Goal: Information Seeking & Learning: Find specific fact

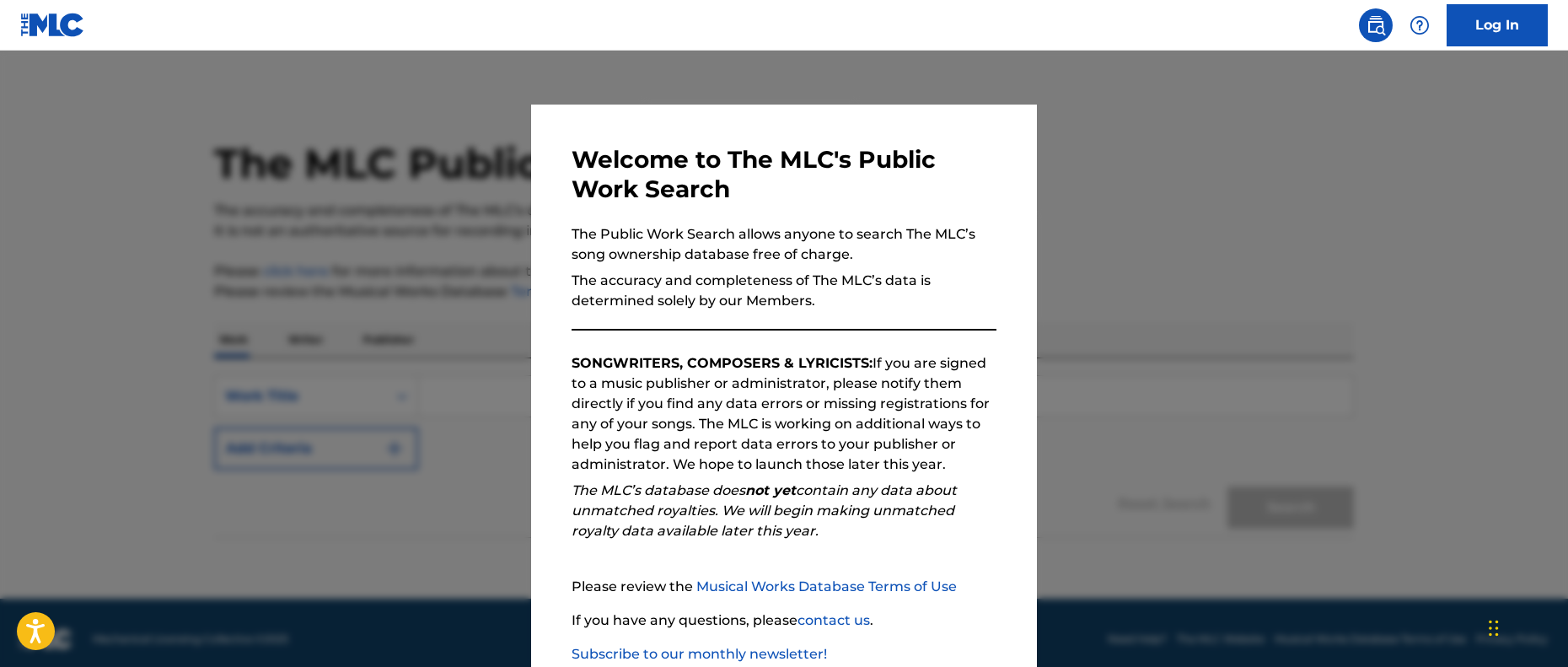
click at [466, 414] on div at bounding box center [784, 384] width 1568 height 667
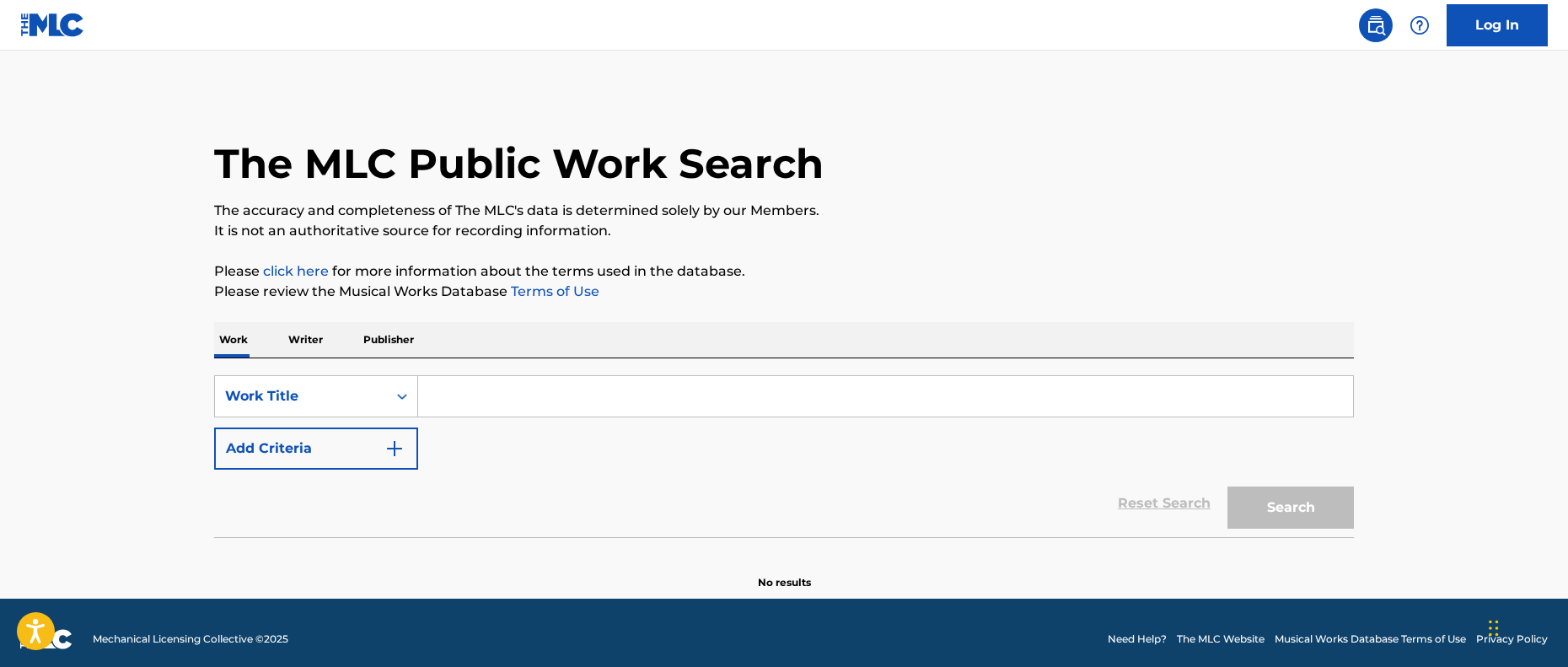
click at [476, 404] on input "Search Form" at bounding box center [885, 395] width 935 height 40
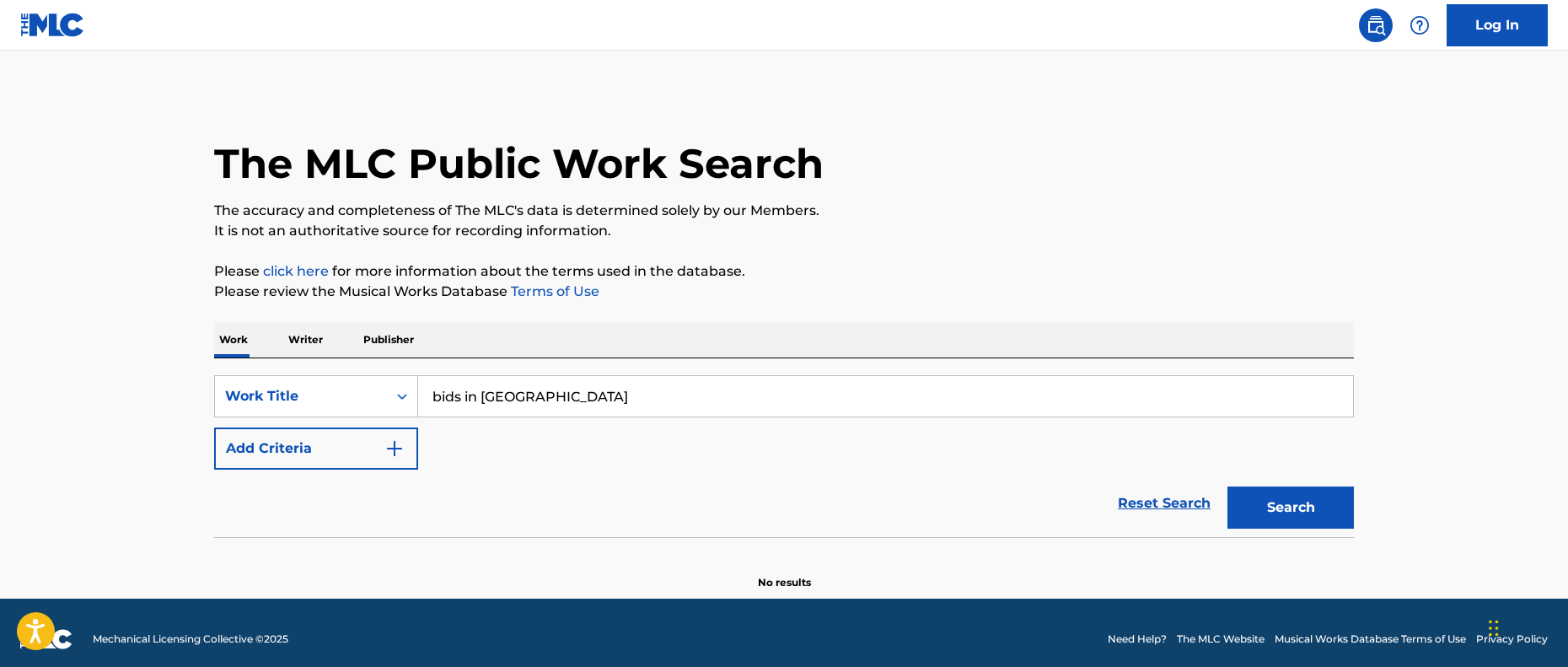
click at [1227, 486] on button "Search" at bounding box center [1290, 507] width 126 height 42
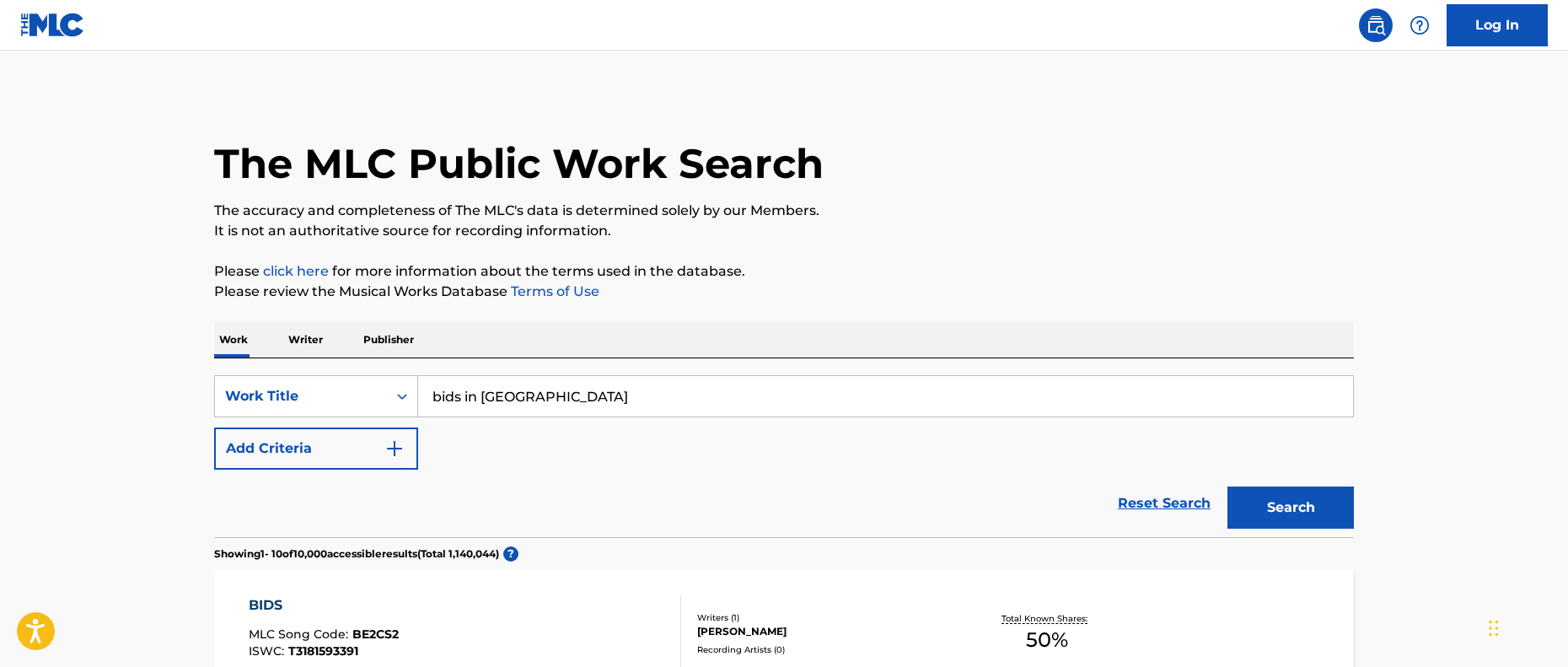
click at [439, 400] on input "bids in [GEOGRAPHIC_DATA]" at bounding box center [885, 395] width 935 height 40
type input "kids in [GEOGRAPHIC_DATA]"
click at [1302, 505] on button "Search" at bounding box center [1290, 507] width 126 height 42
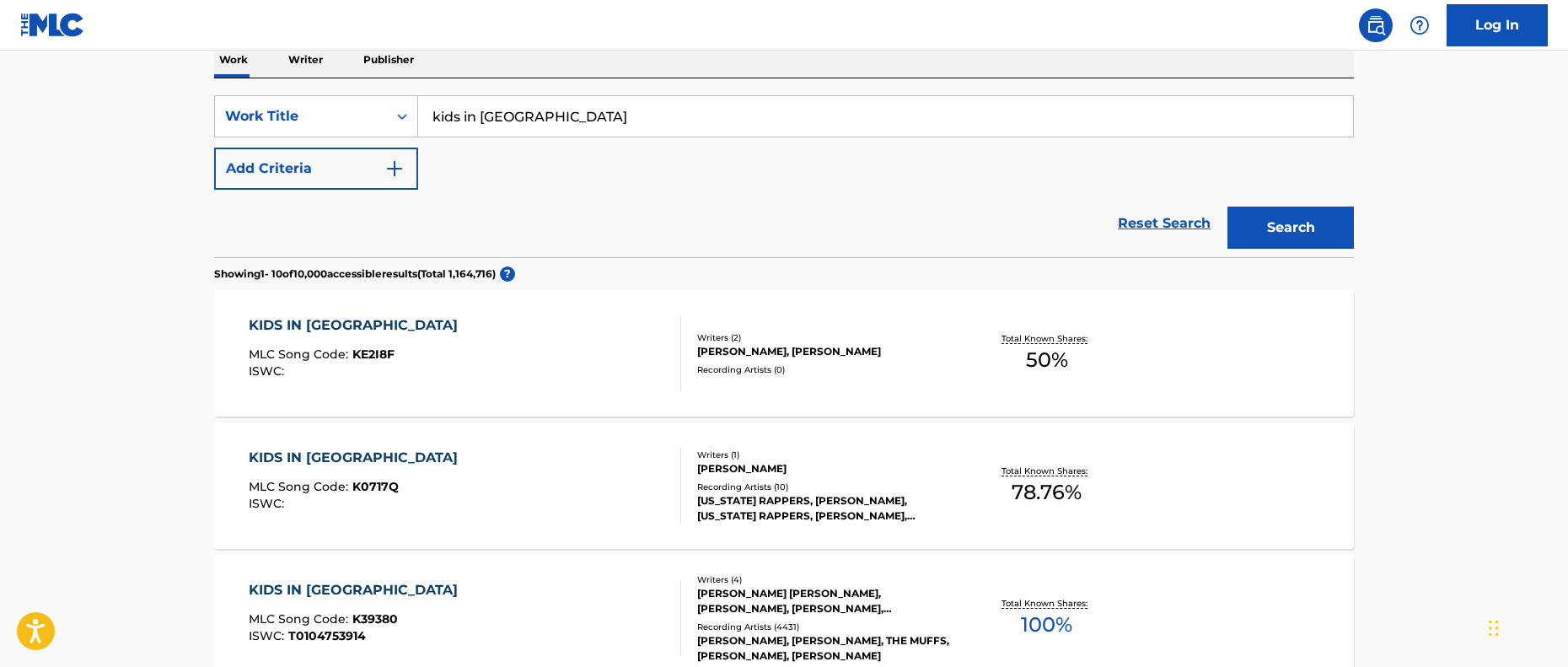
scroll to position [327, 0]
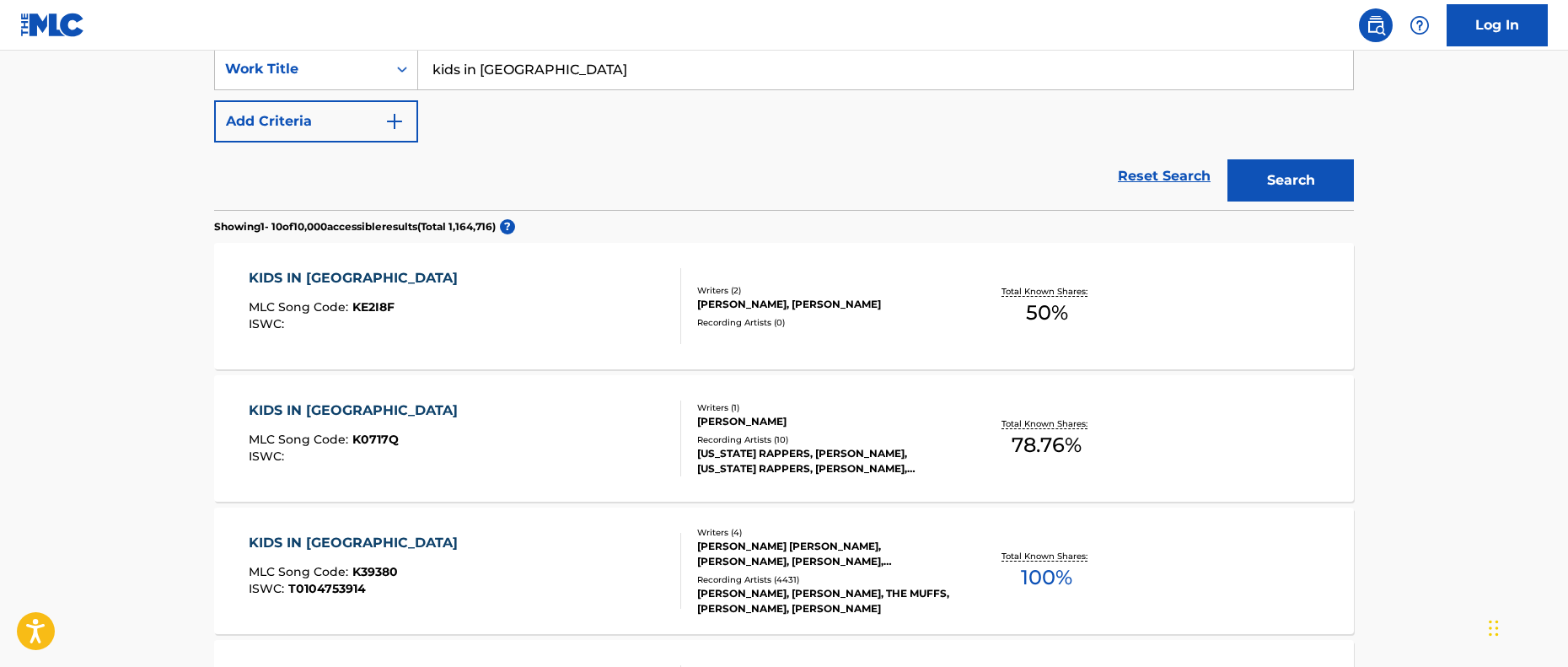
click at [551, 305] on div "KIDS IN AMERICA MLC Song Code : KE2I8F ISWC :" at bounding box center [465, 305] width 434 height 76
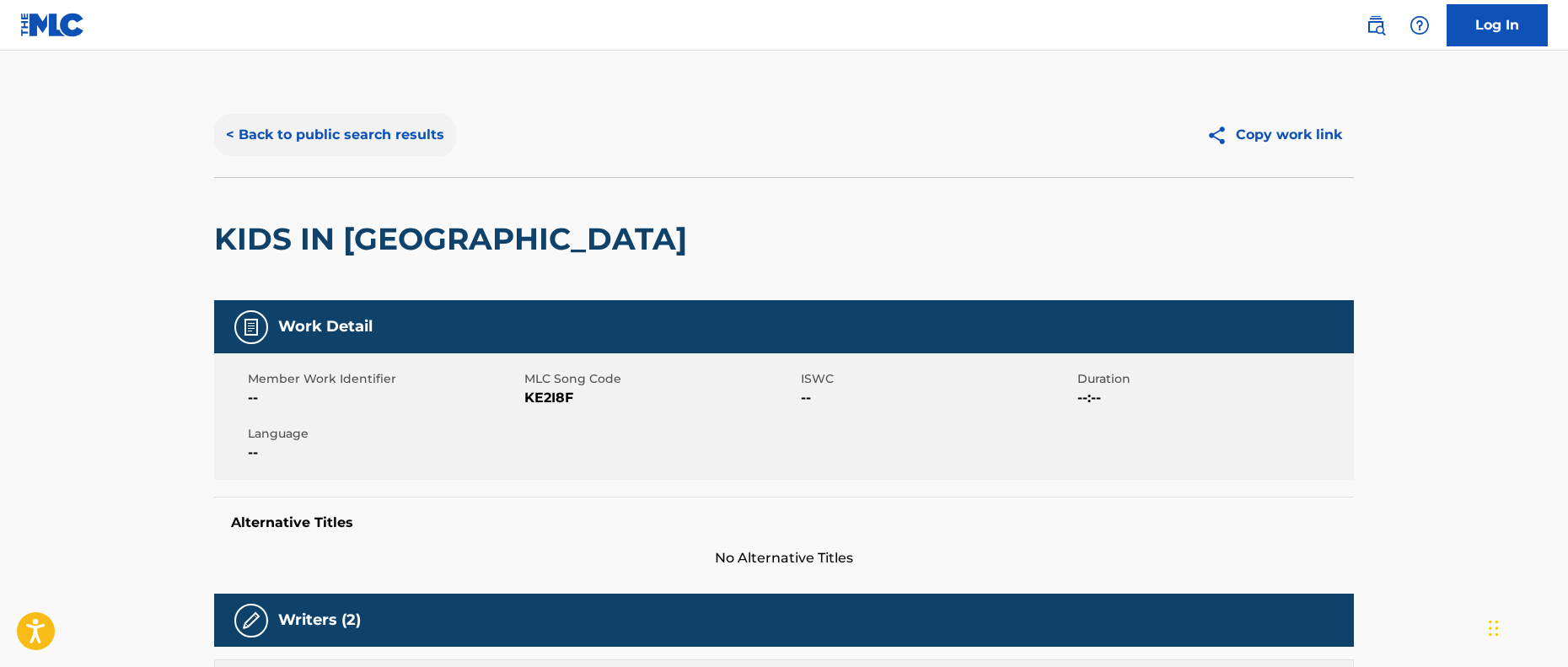
click at [236, 136] on button "< Back to public search results" at bounding box center [335, 134] width 242 height 42
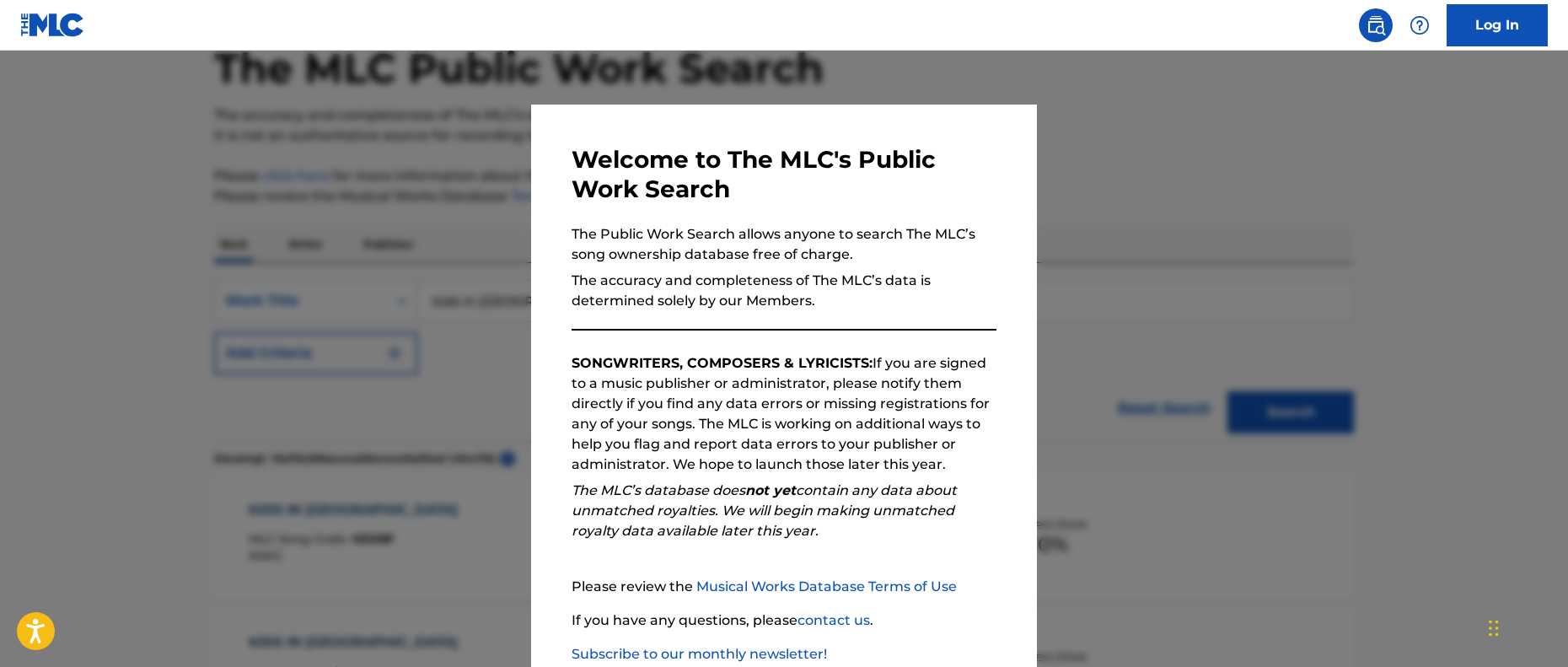
scroll to position [59, 0]
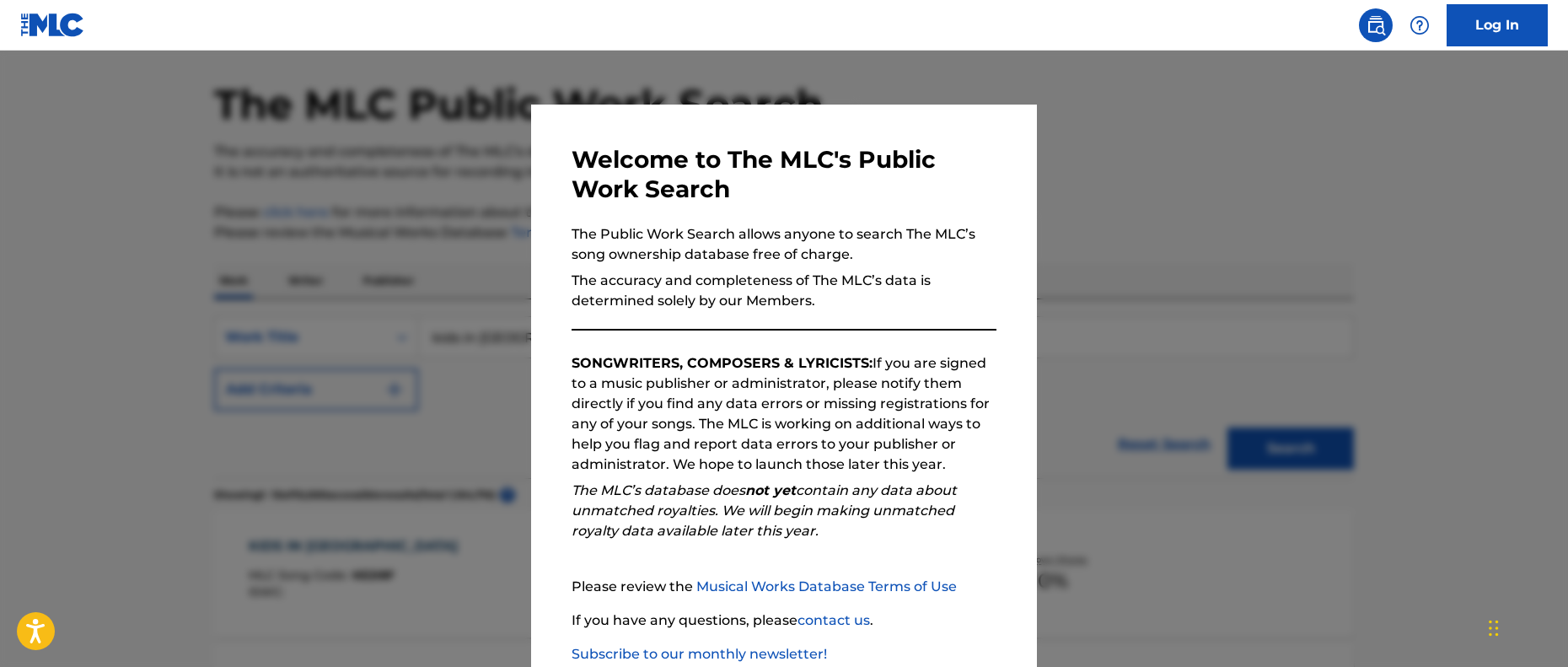
click at [1170, 367] on div at bounding box center [784, 384] width 1568 height 667
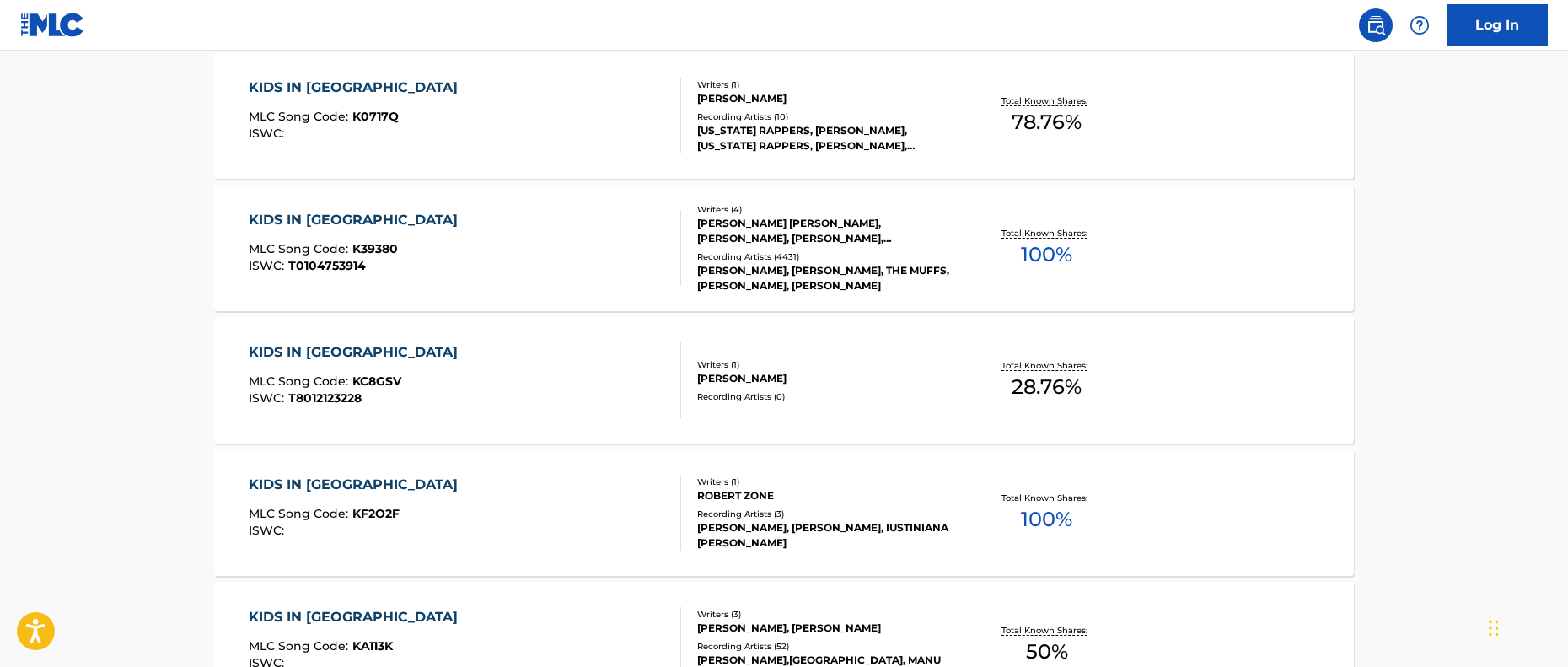
scroll to position [648, 0]
click at [712, 260] on div "Recording Artists ( 4431 )" at bounding box center [824, 258] width 255 height 12
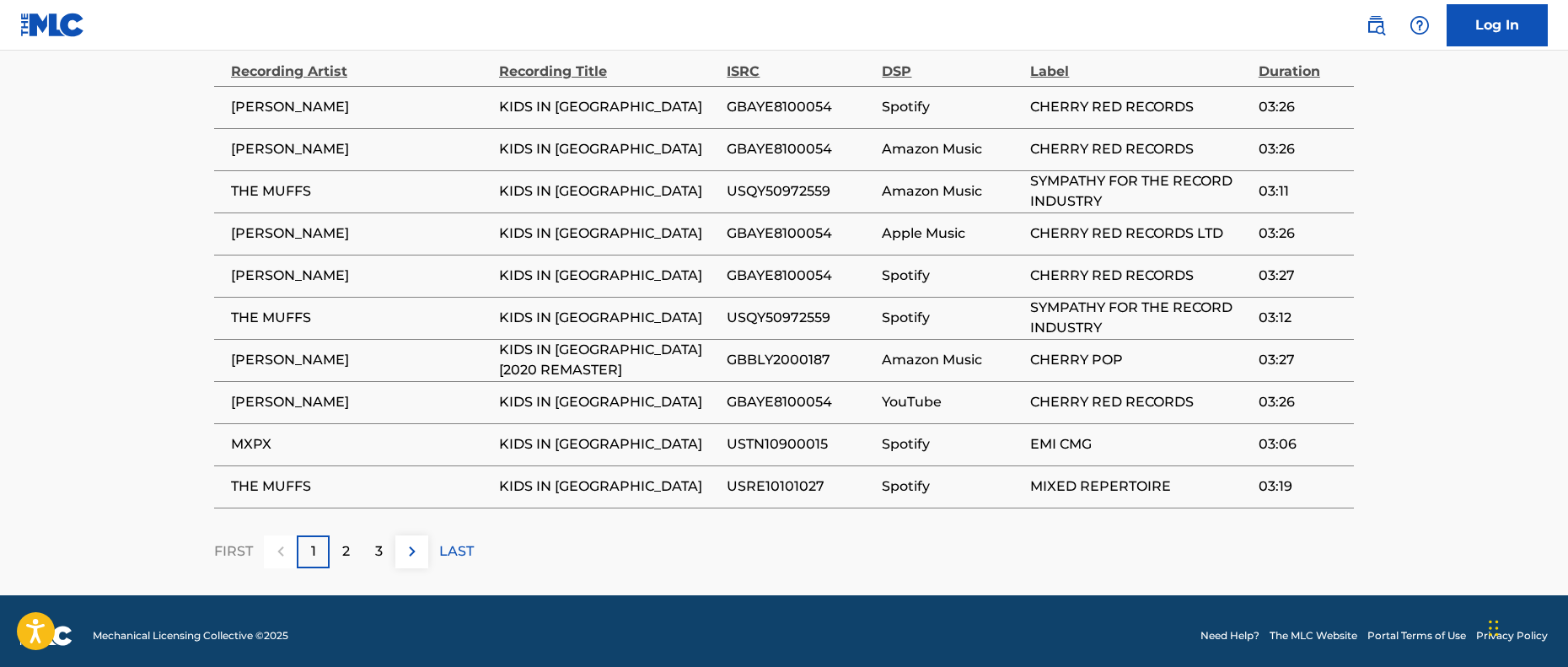
scroll to position [1277, 0]
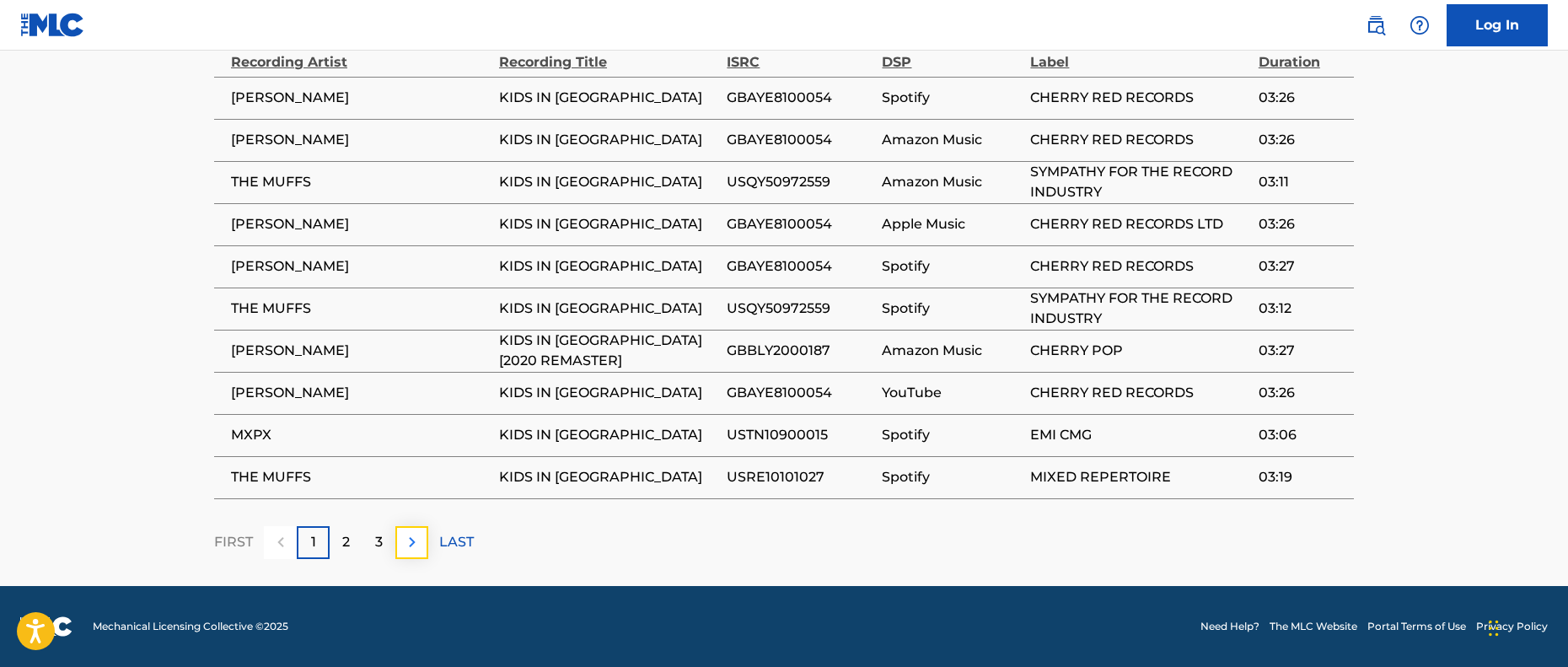
click at [405, 541] on img at bounding box center [412, 542] width 21 height 21
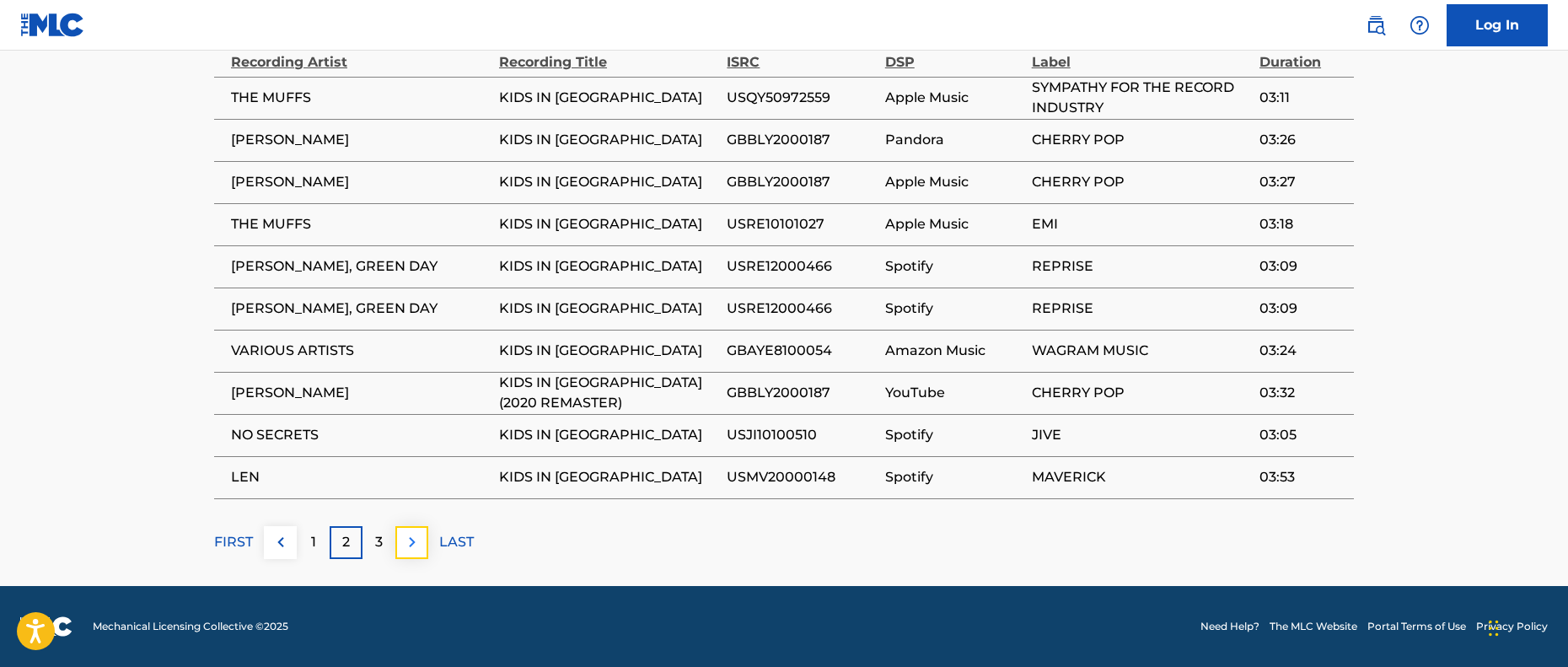
click at [414, 551] on img at bounding box center [412, 542] width 21 height 21
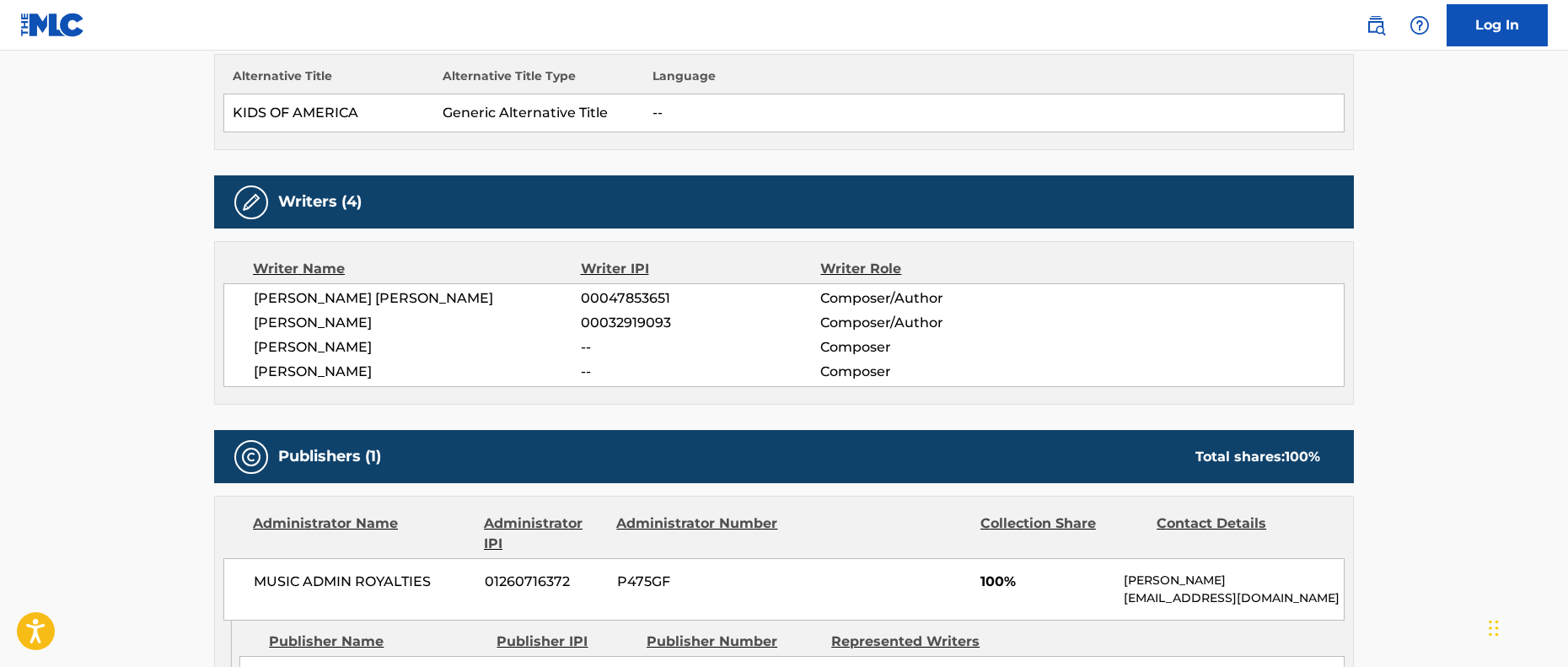
scroll to position [0, 0]
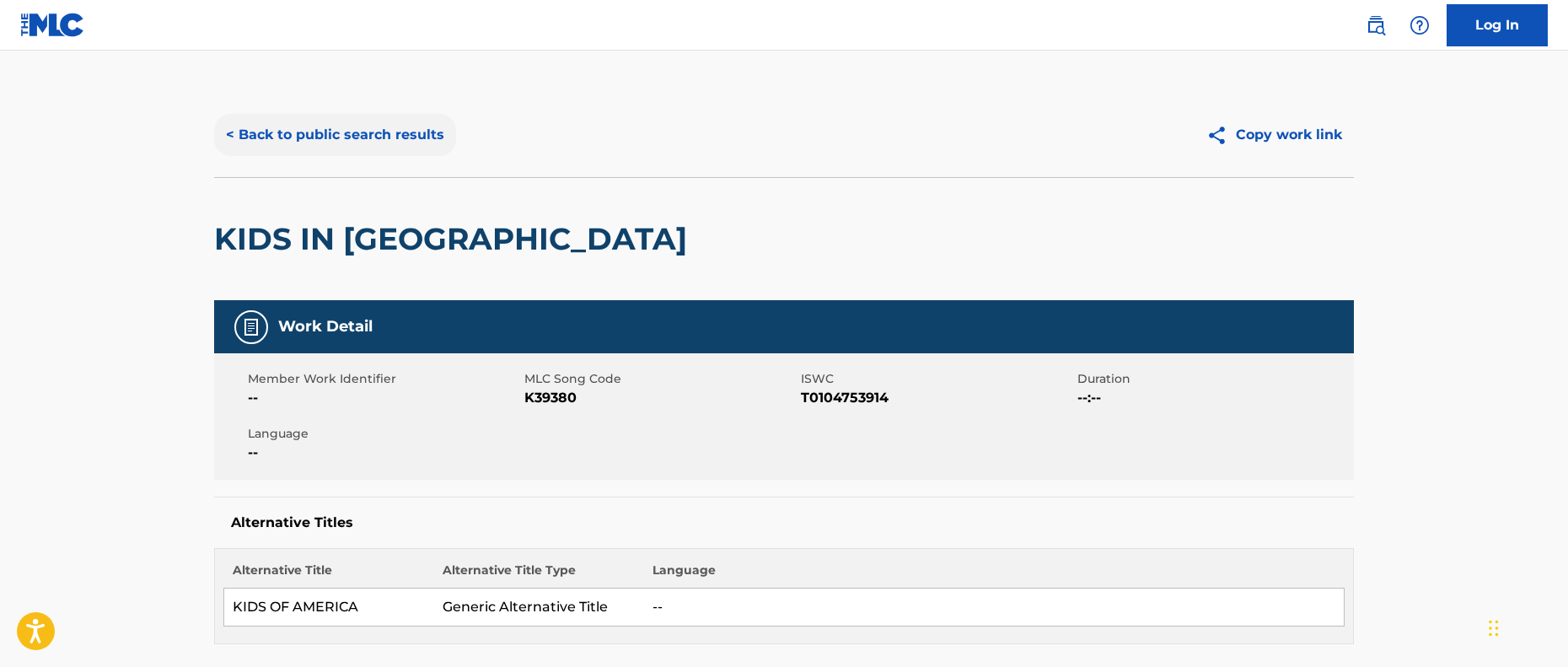
click at [257, 133] on button "< Back to public search results" at bounding box center [335, 134] width 242 height 42
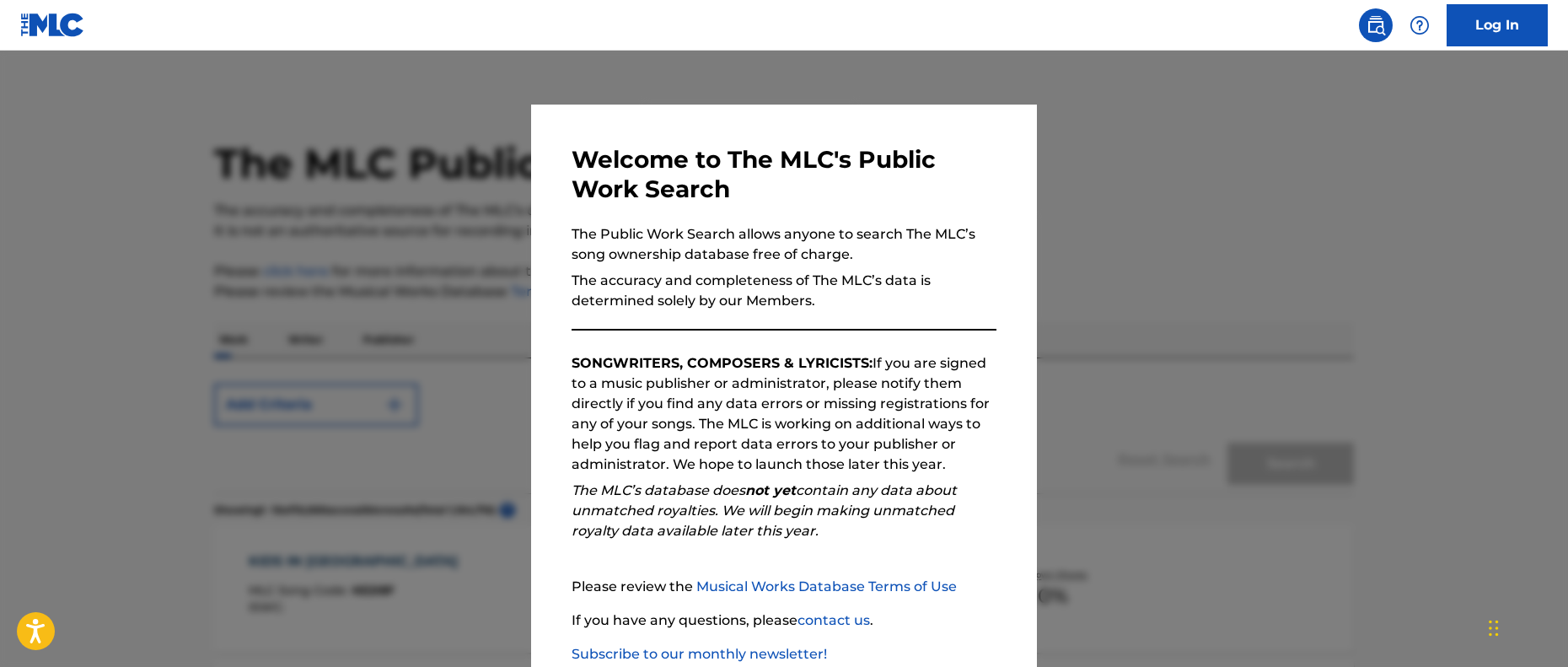
scroll to position [692, 0]
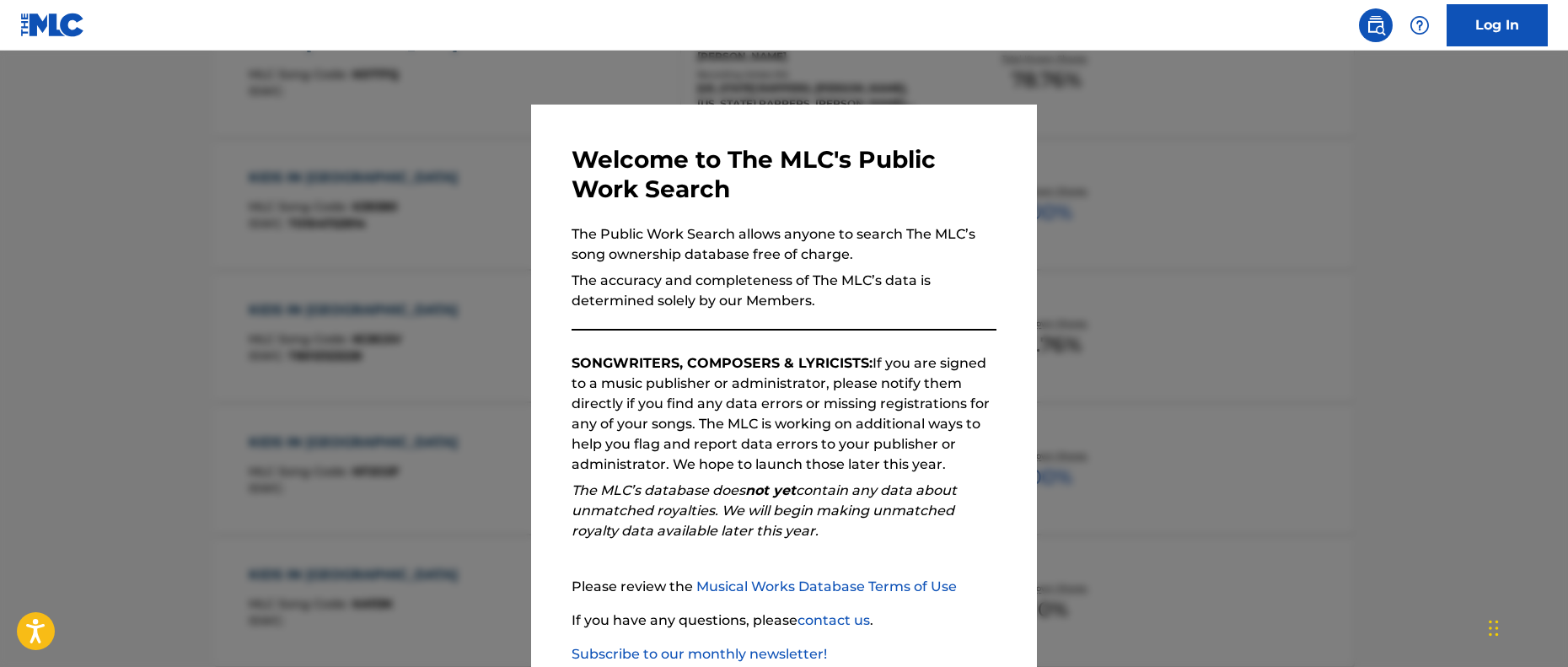
click at [405, 322] on div at bounding box center [784, 384] width 1568 height 667
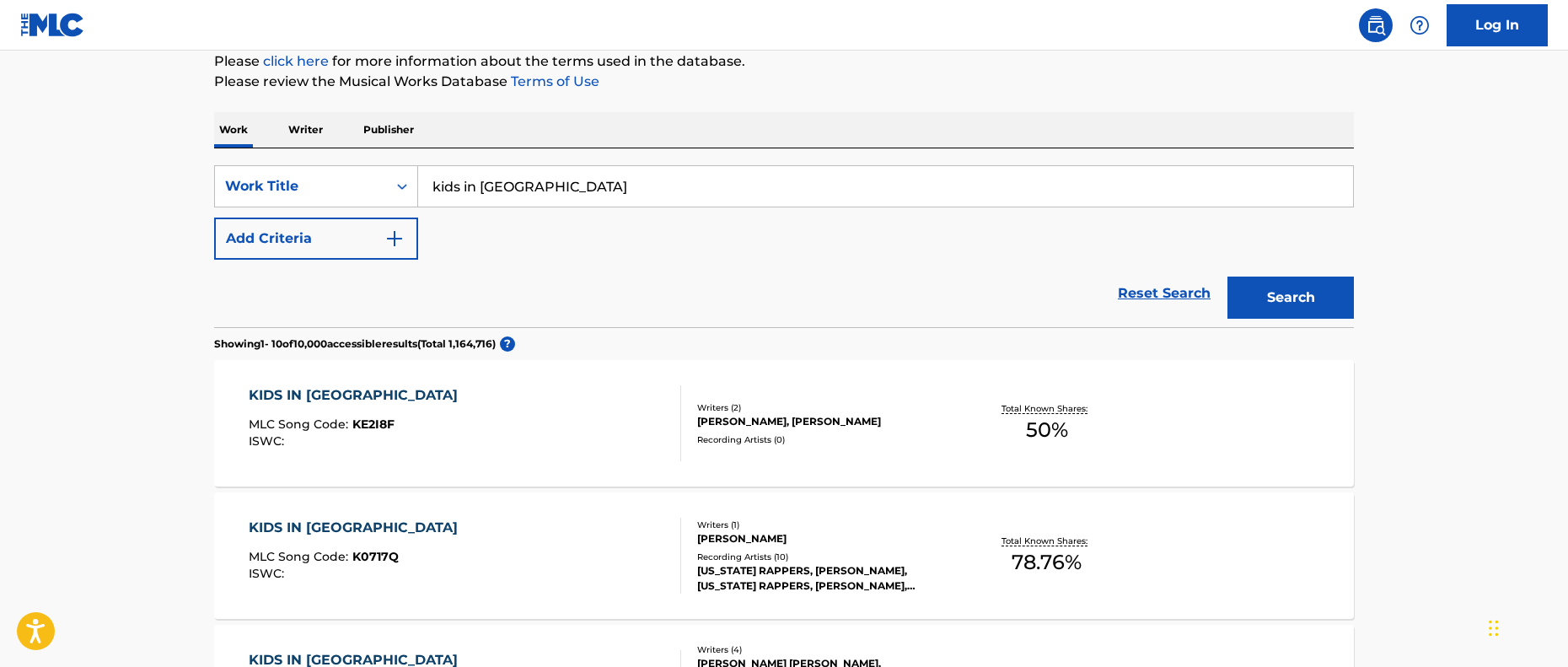
scroll to position [0, 0]
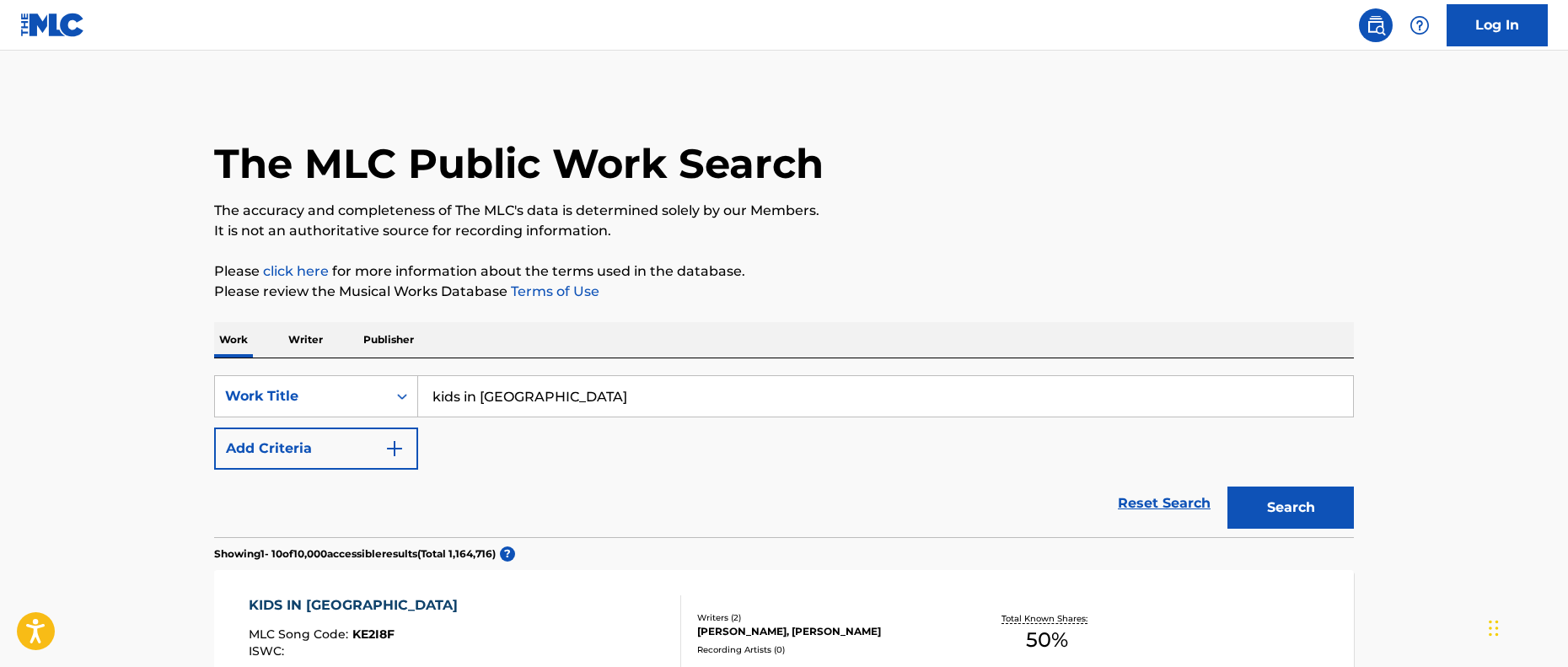
click at [581, 387] on input "kids in [GEOGRAPHIC_DATA]" at bounding box center [885, 395] width 935 height 40
drag, startPoint x: 581, startPoint y: 395, endPoint x: 358, endPoint y: 394, distance: 223.0
click at [358, 394] on div "SearchWithCriteria560d8b18-dc1e-4ded-a89c-b4b01381a918 Work Title kids in [GEOG…" at bounding box center [784, 395] width 1140 height 42
type input "the book"
click at [1227, 486] on button "Search" at bounding box center [1290, 507] width 126 height 42
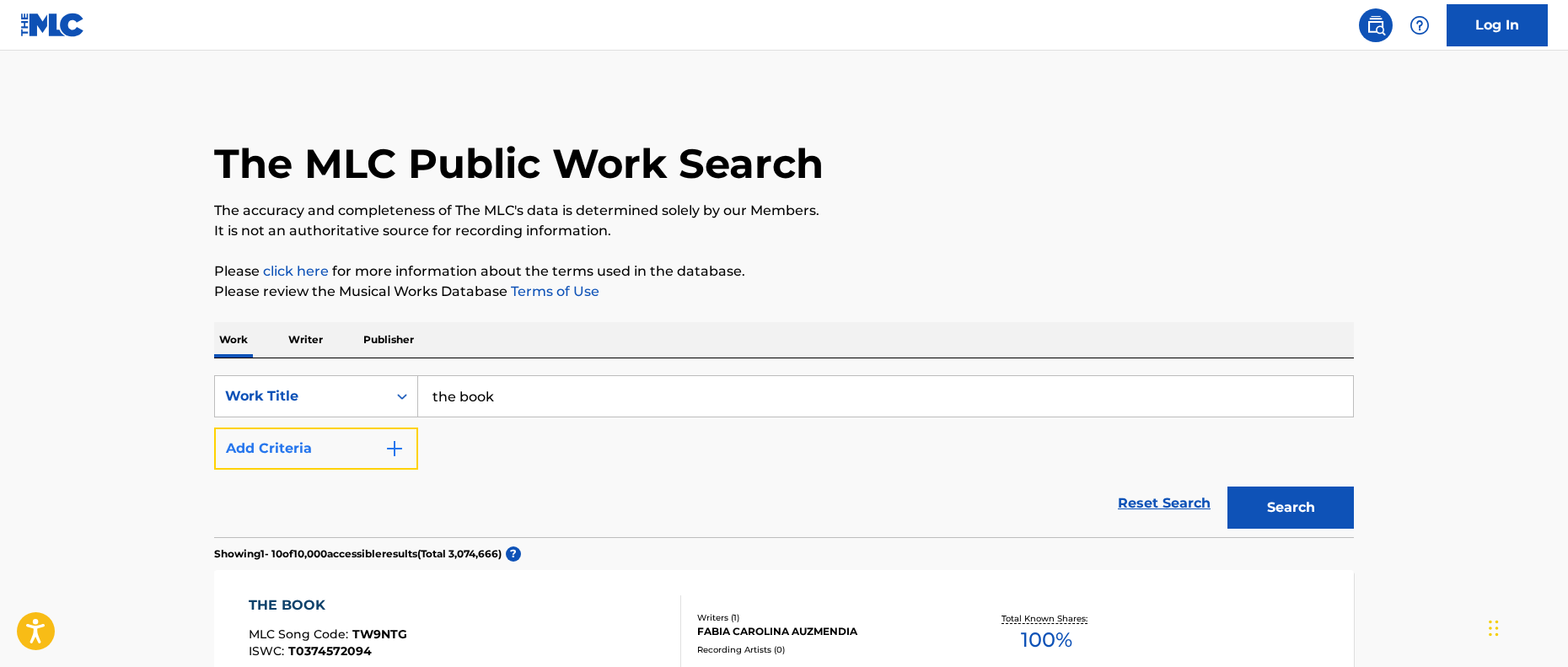
click at [371, 451] on button "Add Criteria" at bounding box center [317, 448] width 204 height 42
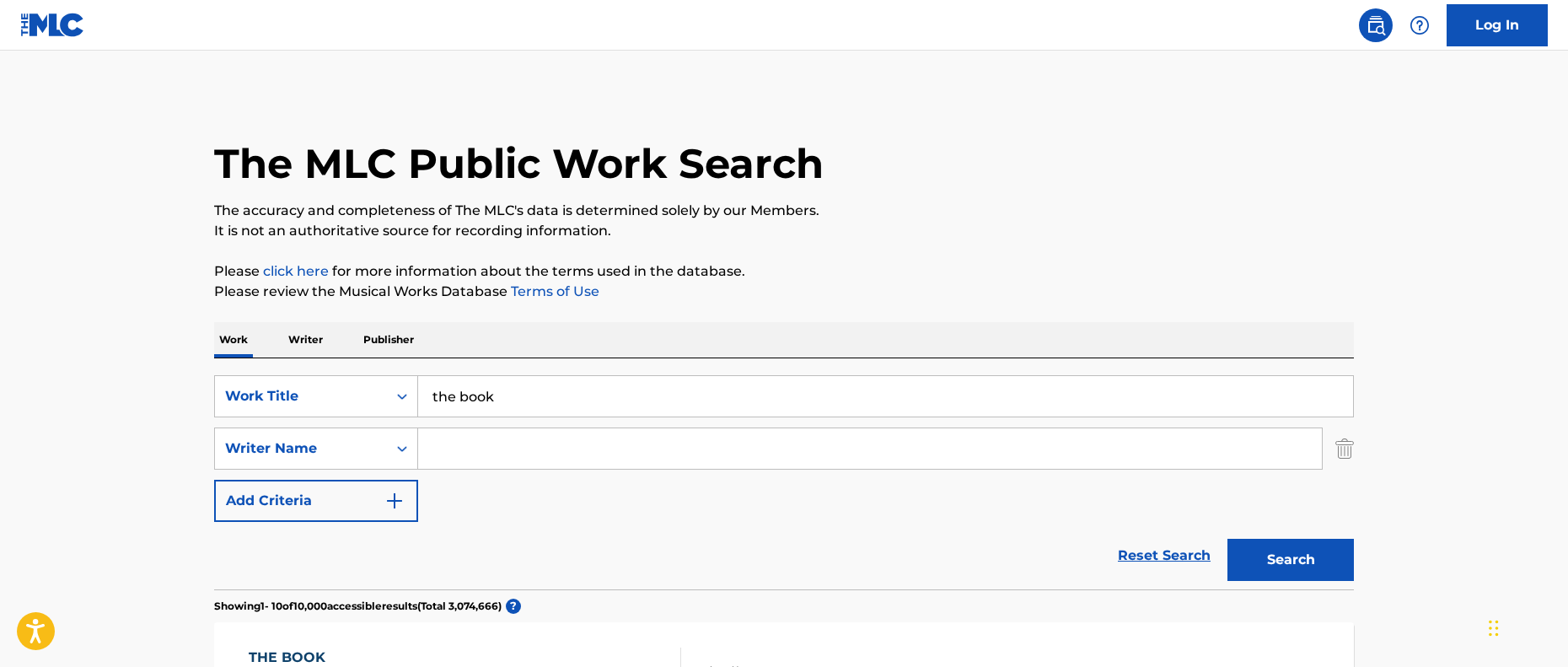
click at [507, 451] on input "Search Form" at bounding box center [869, 448] width 904 height 40
type input "[PERSON_NAME]"
click at [1227, 539] on button "Search" at bounding box center [1290, 559] width 126 height 42
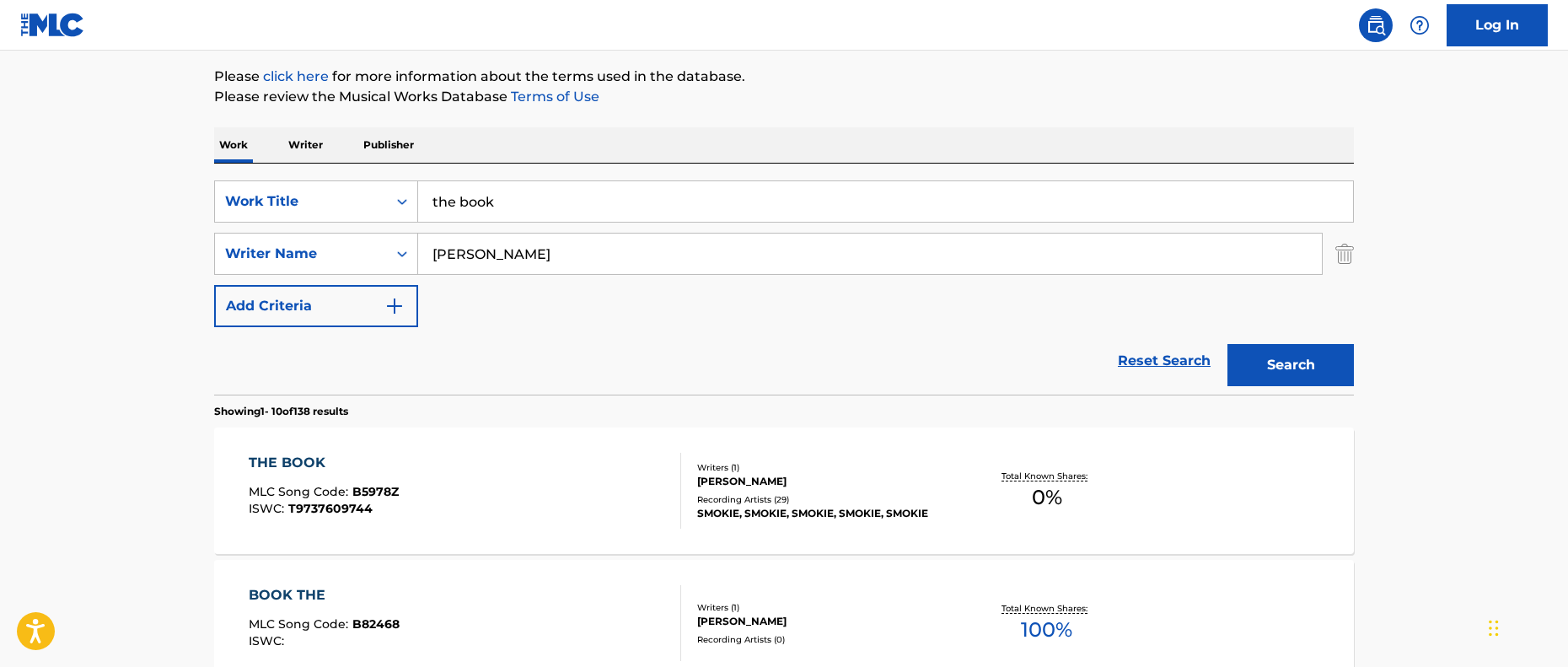
scroll to position [197, 0]
click at [811, 493] on div "Recording Artists ( 29 )" at bounding box center [824, 497] width 255 height 12
